Goal: Navigation & Orientation: Find specific page/section

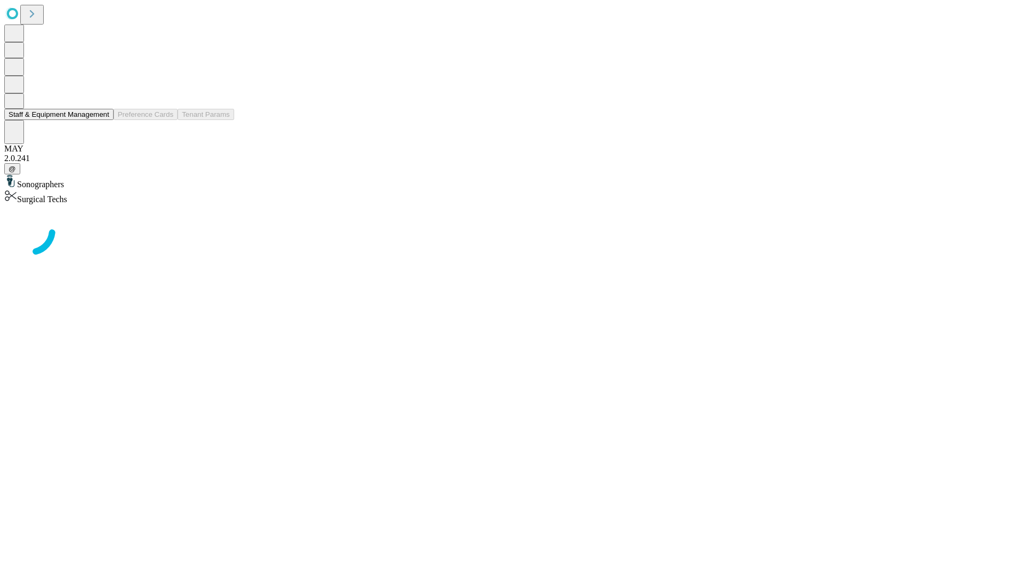
click at [102, 120] on button "Staff & Equipment Management" at bounding box center [58, 114] width 109 height 11
